Goal: Task Accomplishment & Management: Manage account settings

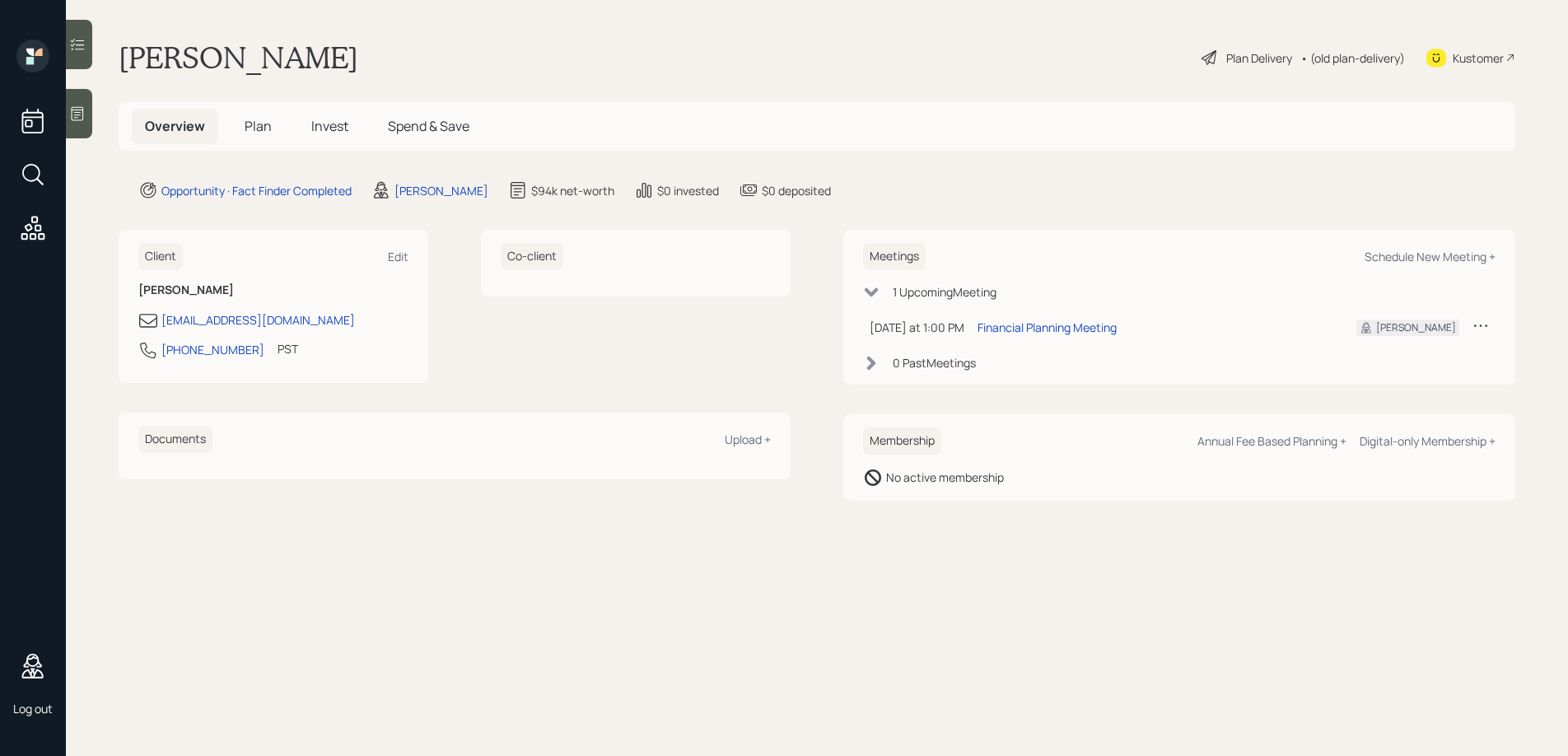
click at [265, 130] on span "Plan" at bounding box center [257, 126] width 27 height 18
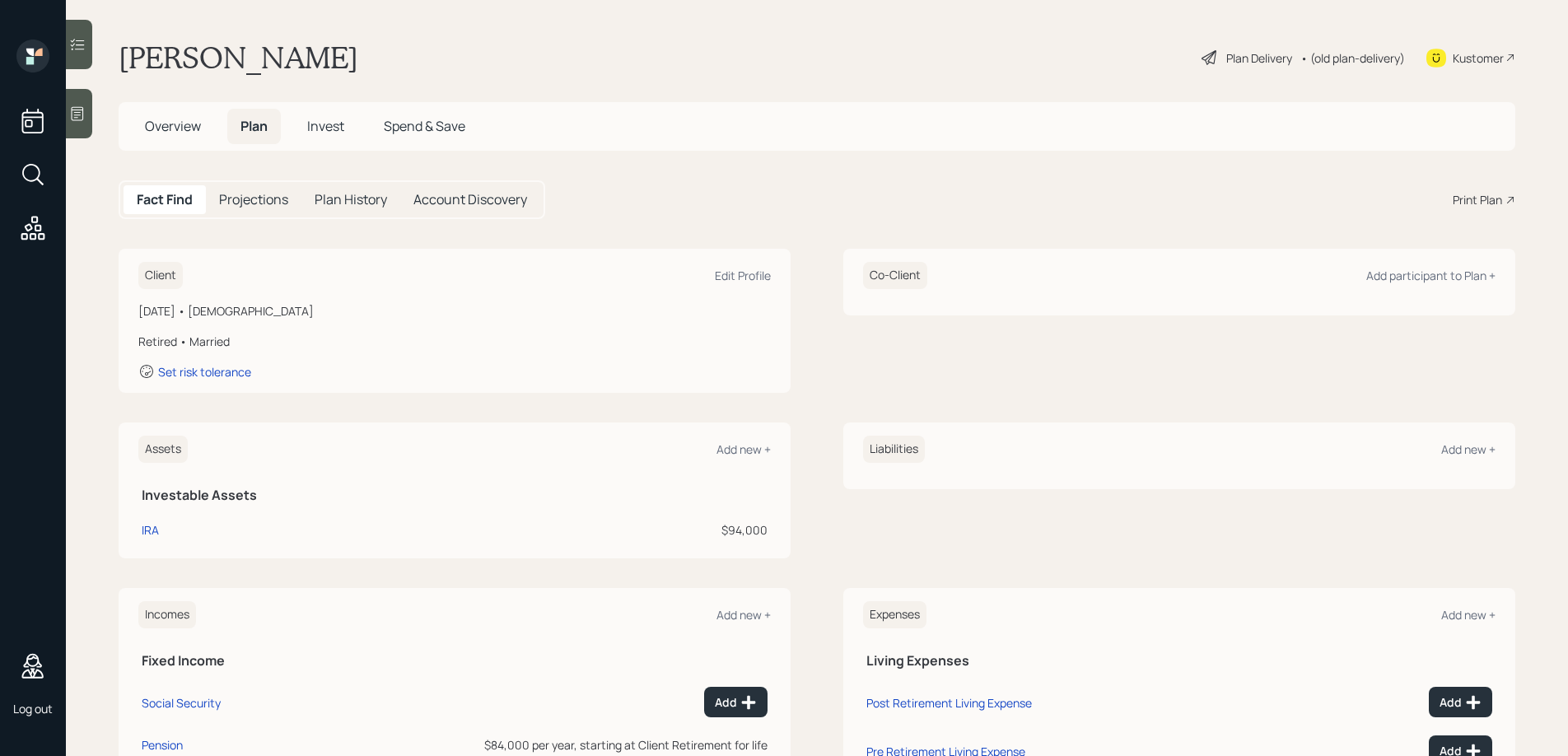
click at [321, 125] on span "Invest" at bounding box center [325, 126] width 37 height 18
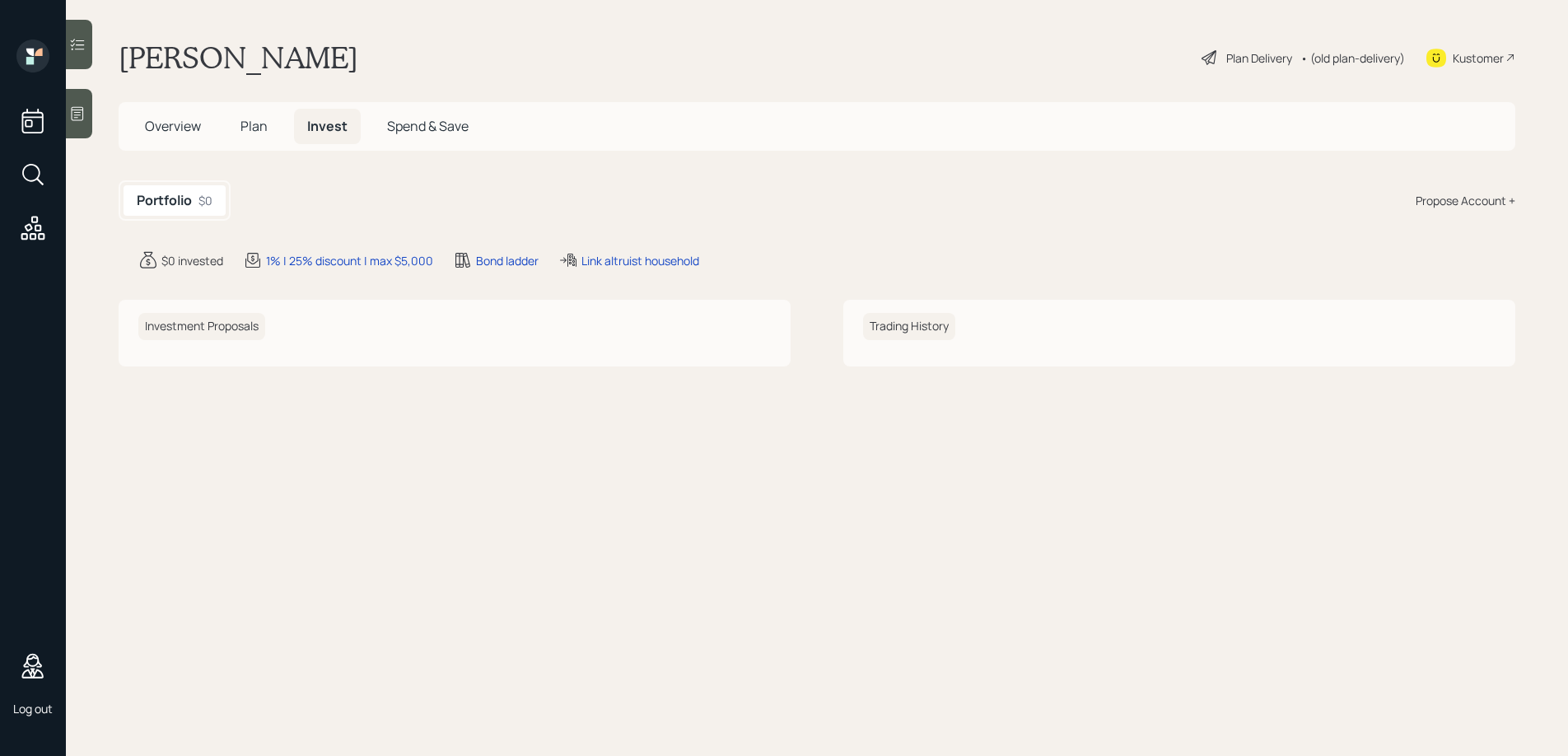
click at [430, 124] on span "Spend & Save" at bounding box center [427, 126] width 82 height 18
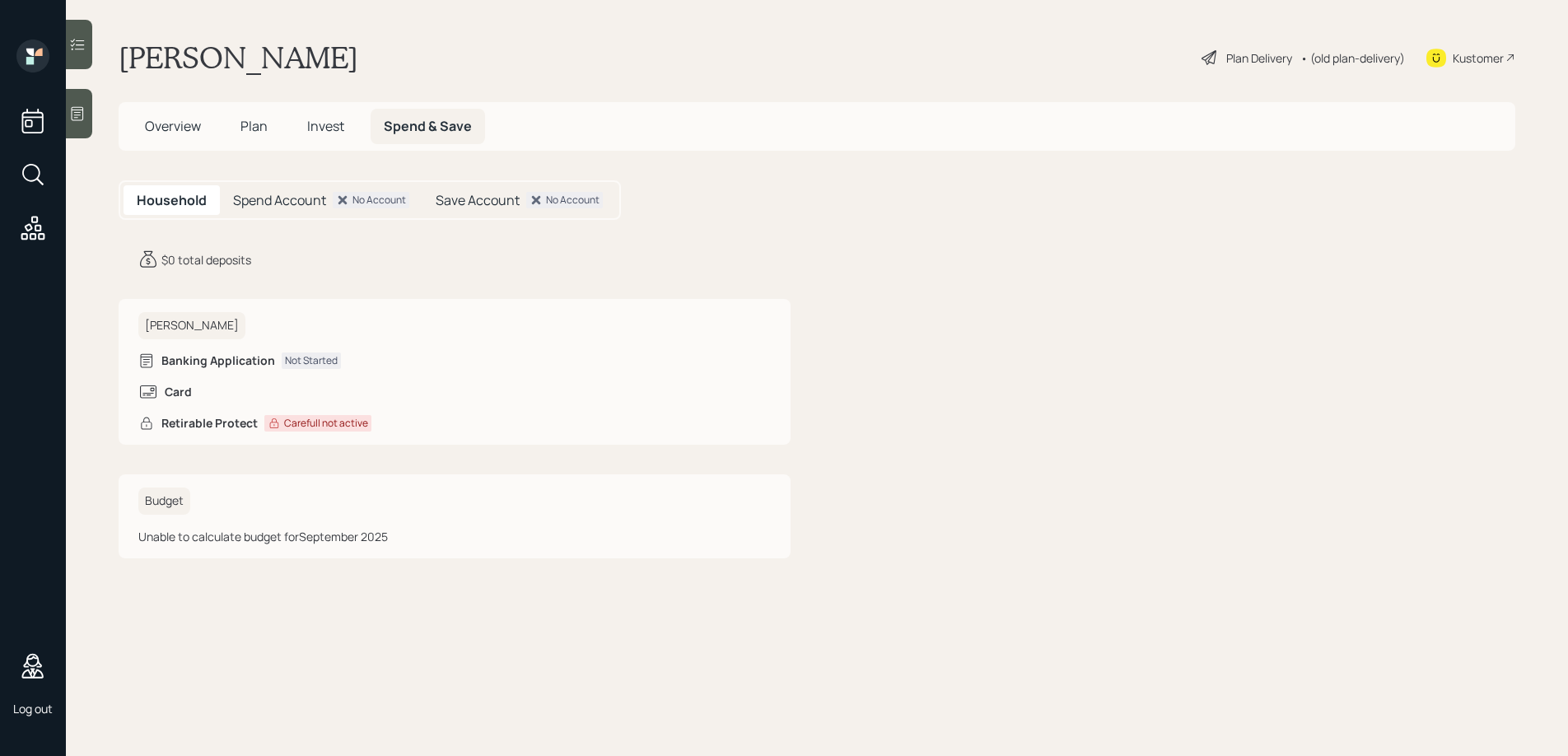
click at [186, 124] on span "Overview" at bounding box center [173, 126] width 56 height 18
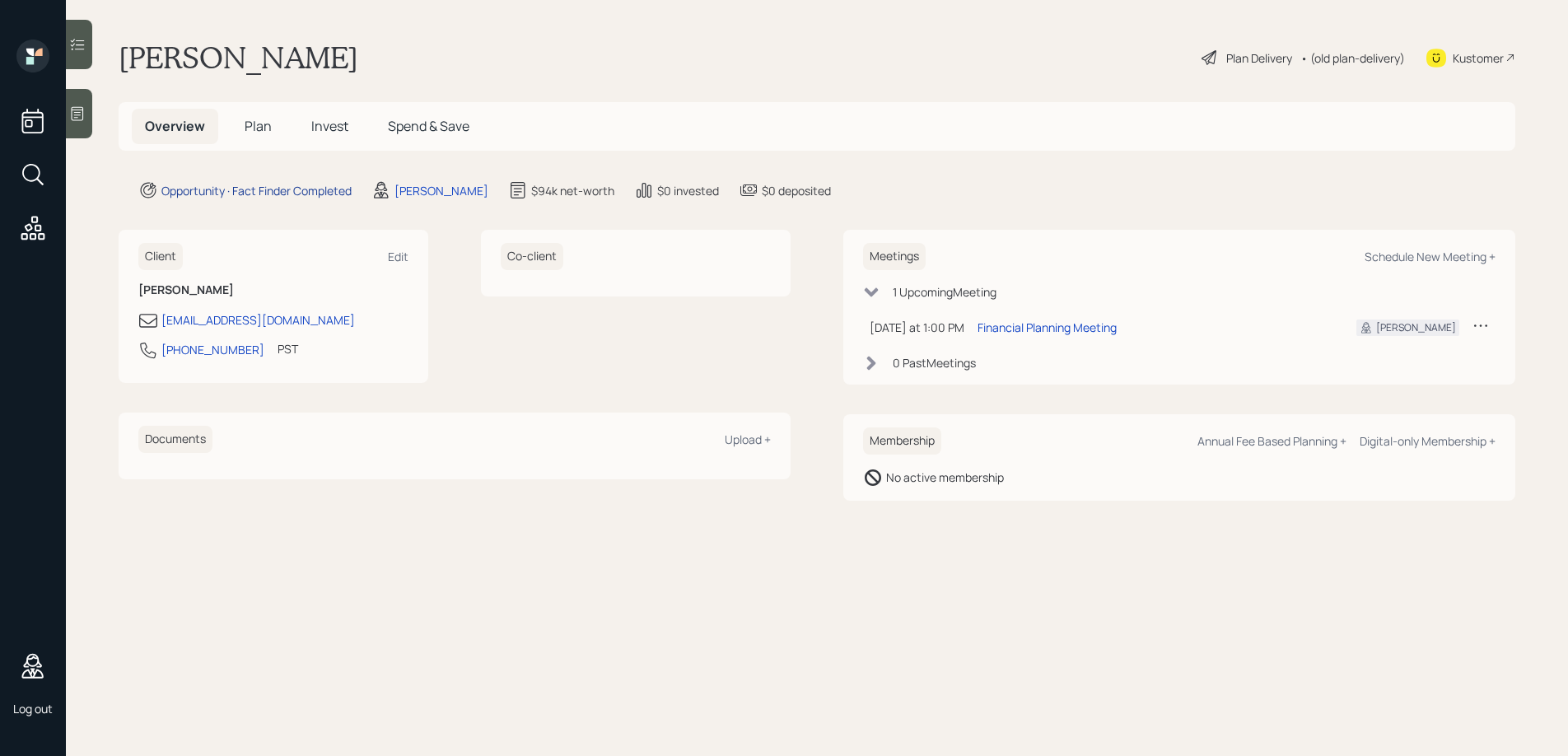
click at [262, 193] on div "Opportunity · Fact Finder Completed" at bounding box center [256, 191] width 191 height 17
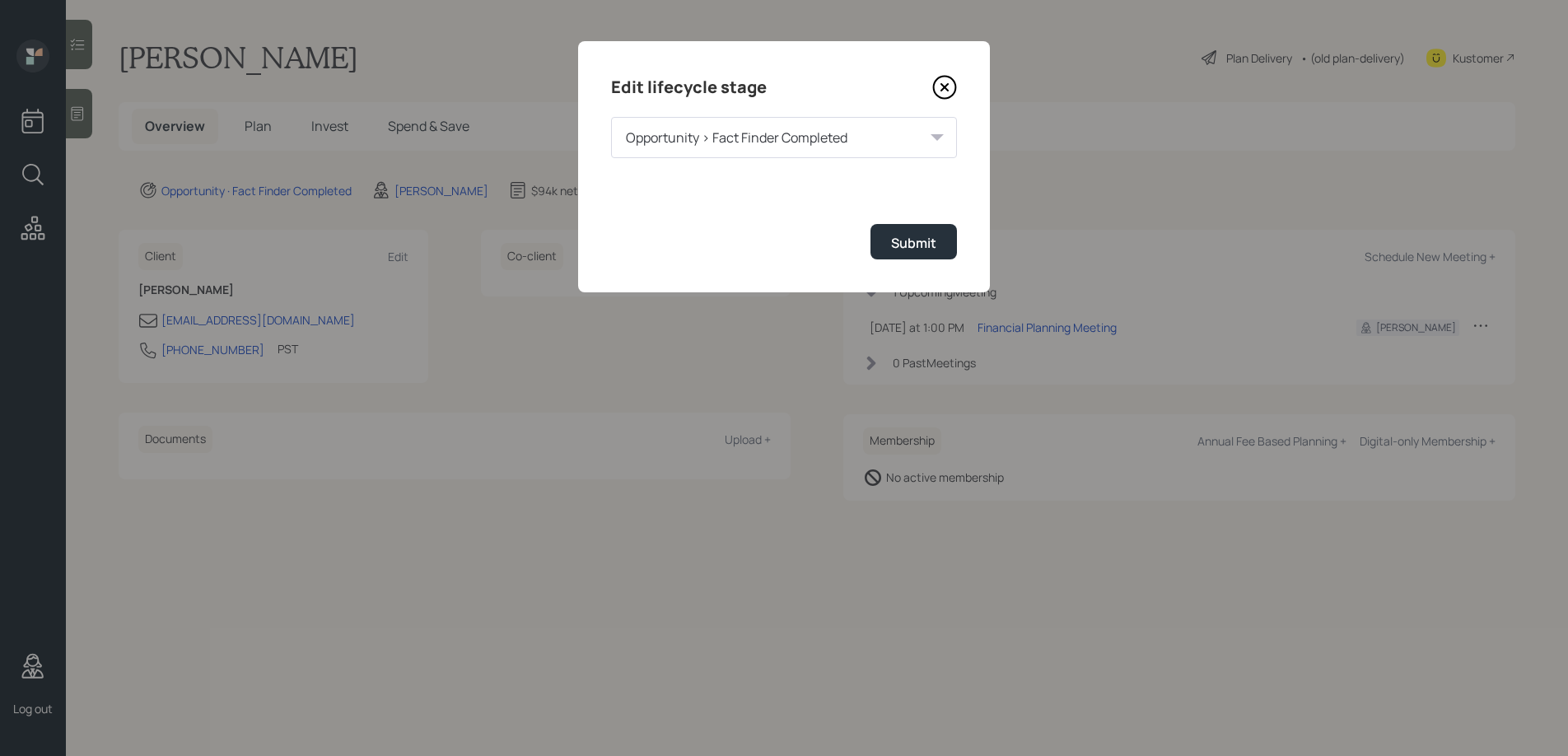
click at [940, 86] on icon at bounding box center [945, 87] width 24 height 24
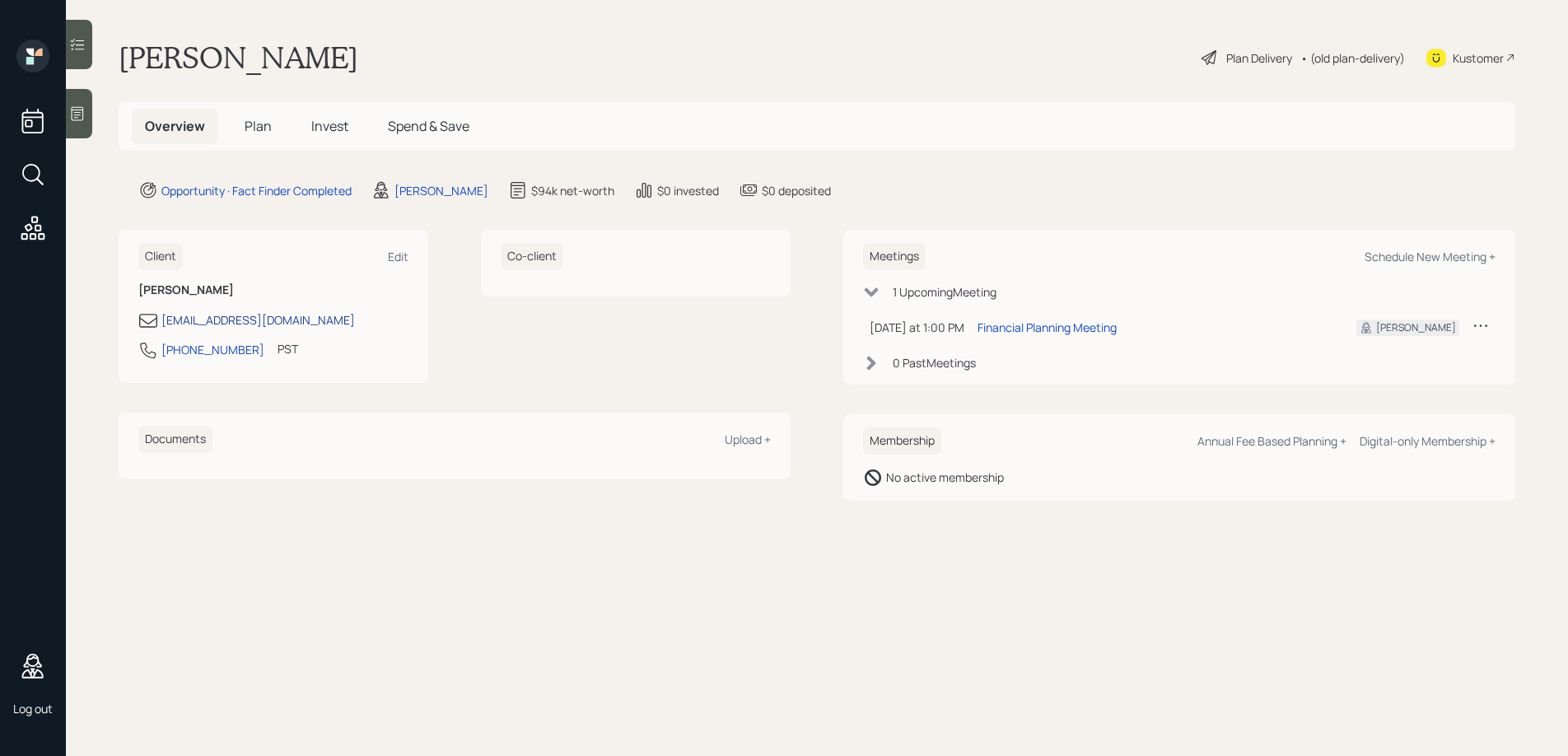
click at [218, 325] on div "[EMAIL_ADDRESS][DOMAIN_NAME]" at bounding box center [258, 320] width 193 height 17
select select "America/Los_Angeles"
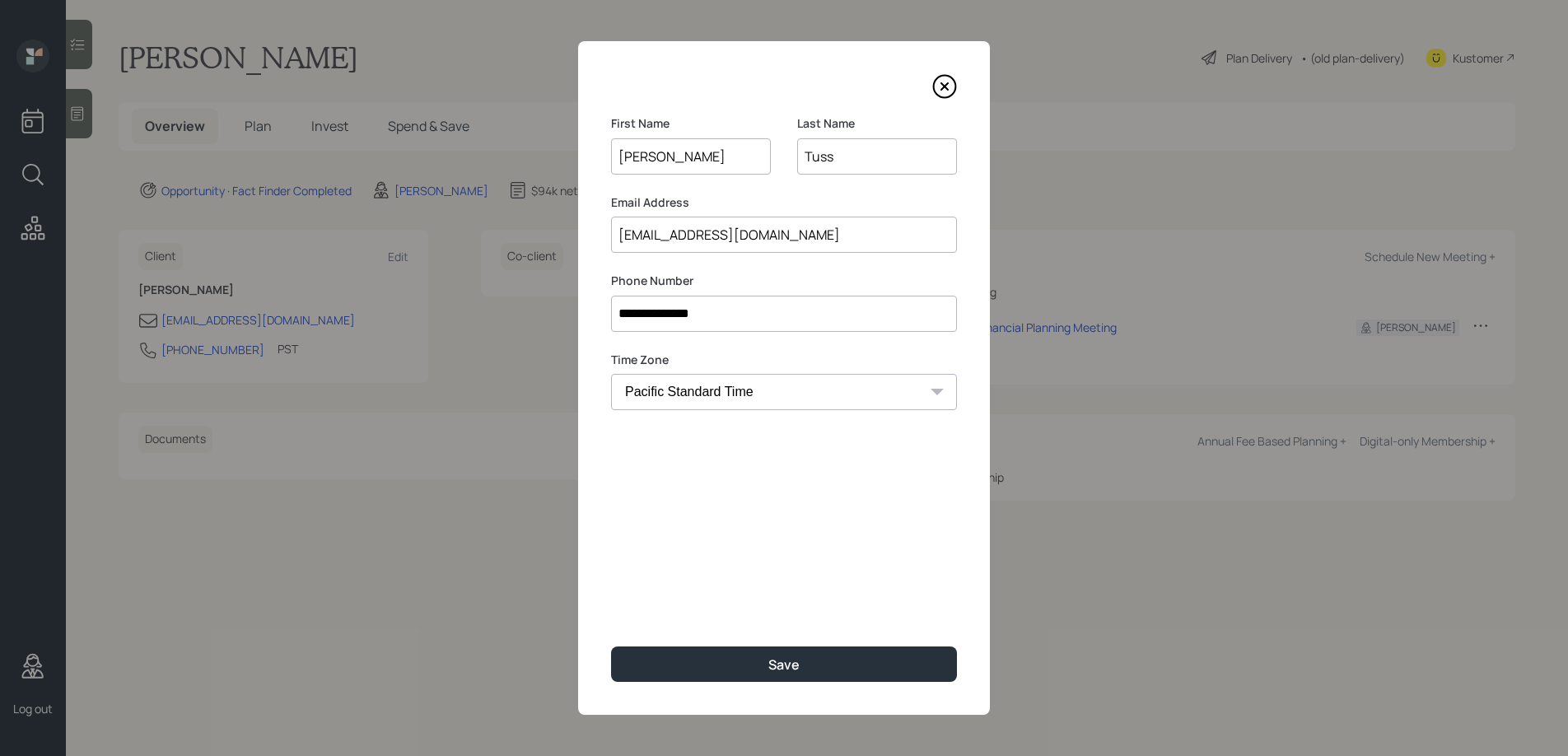
click at [946, 86] on icon at bounding box center [945, 86] width 24 height 24
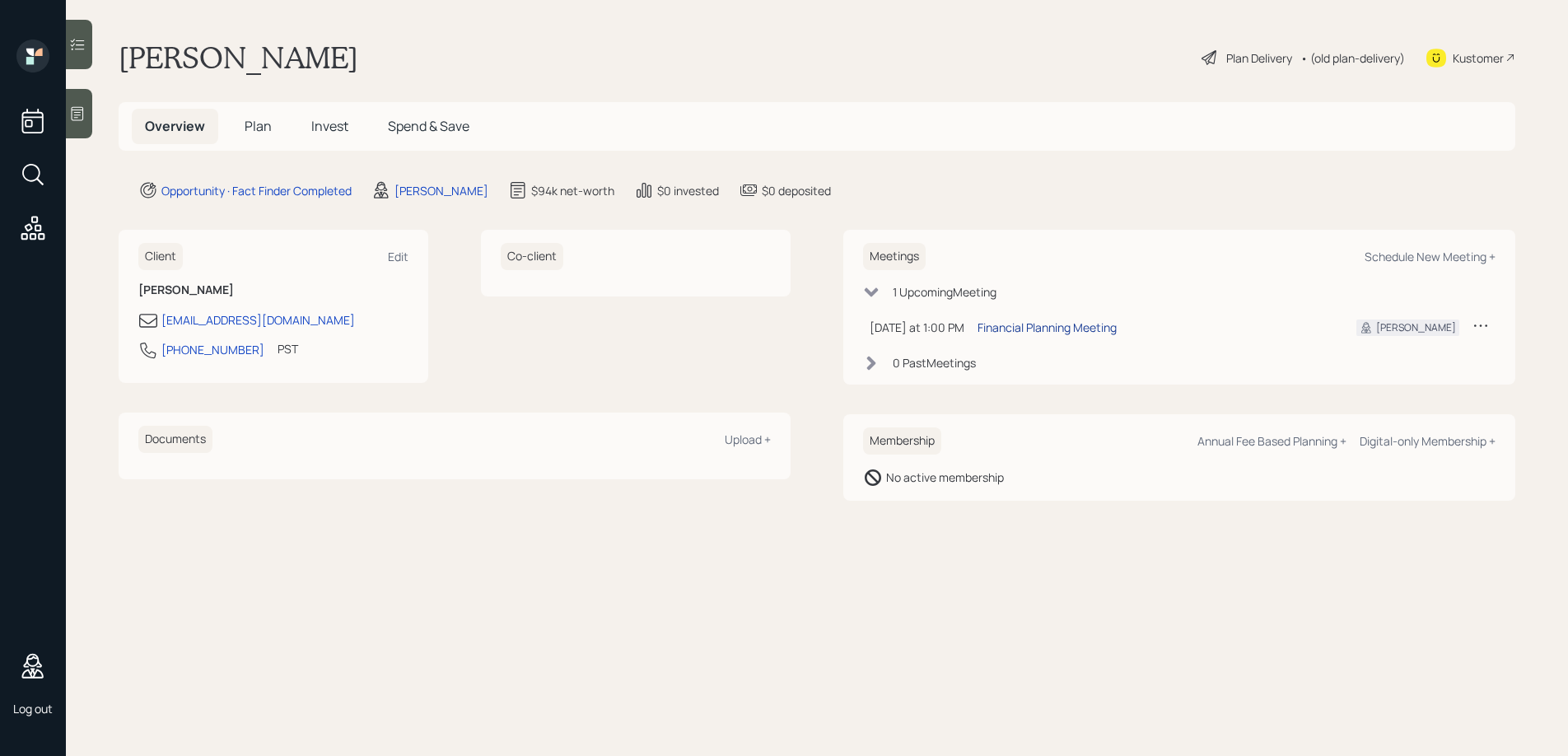
click at [1043, 329] on div "Financial Planning Meeting" at bounding box center [1047, 327] width 139 height 17
click at [305, 58] on div "[PERSON_NAME] Plan Delivery • (old plan-delivery) Kustomer" at bounding box center [816, 57] width 1396 height 37
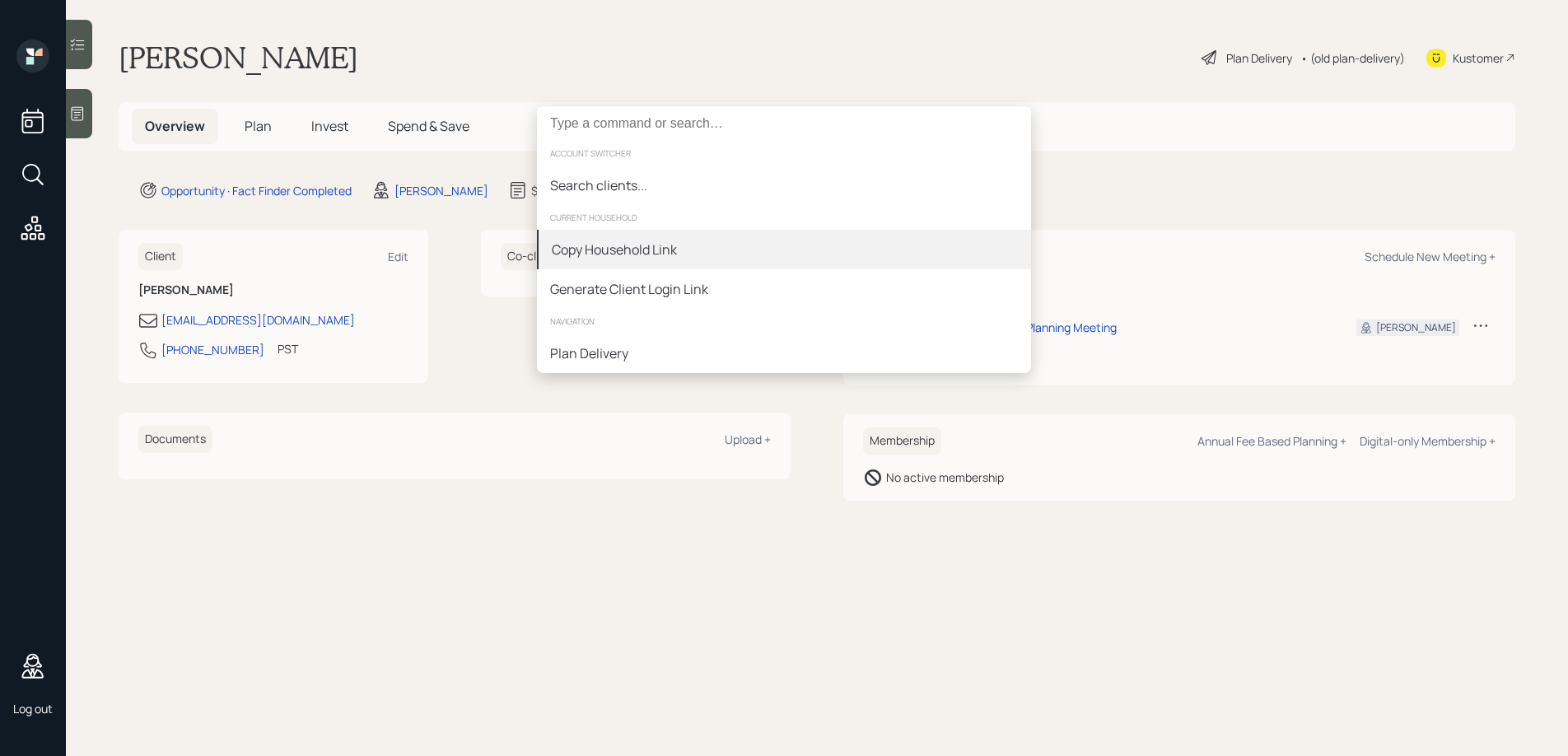
click at [644, 245] on div "Copy Household Link" at bounding box center [614, 249] width 125 height 20
